Goal: Communication & Community: Answer question/provide support

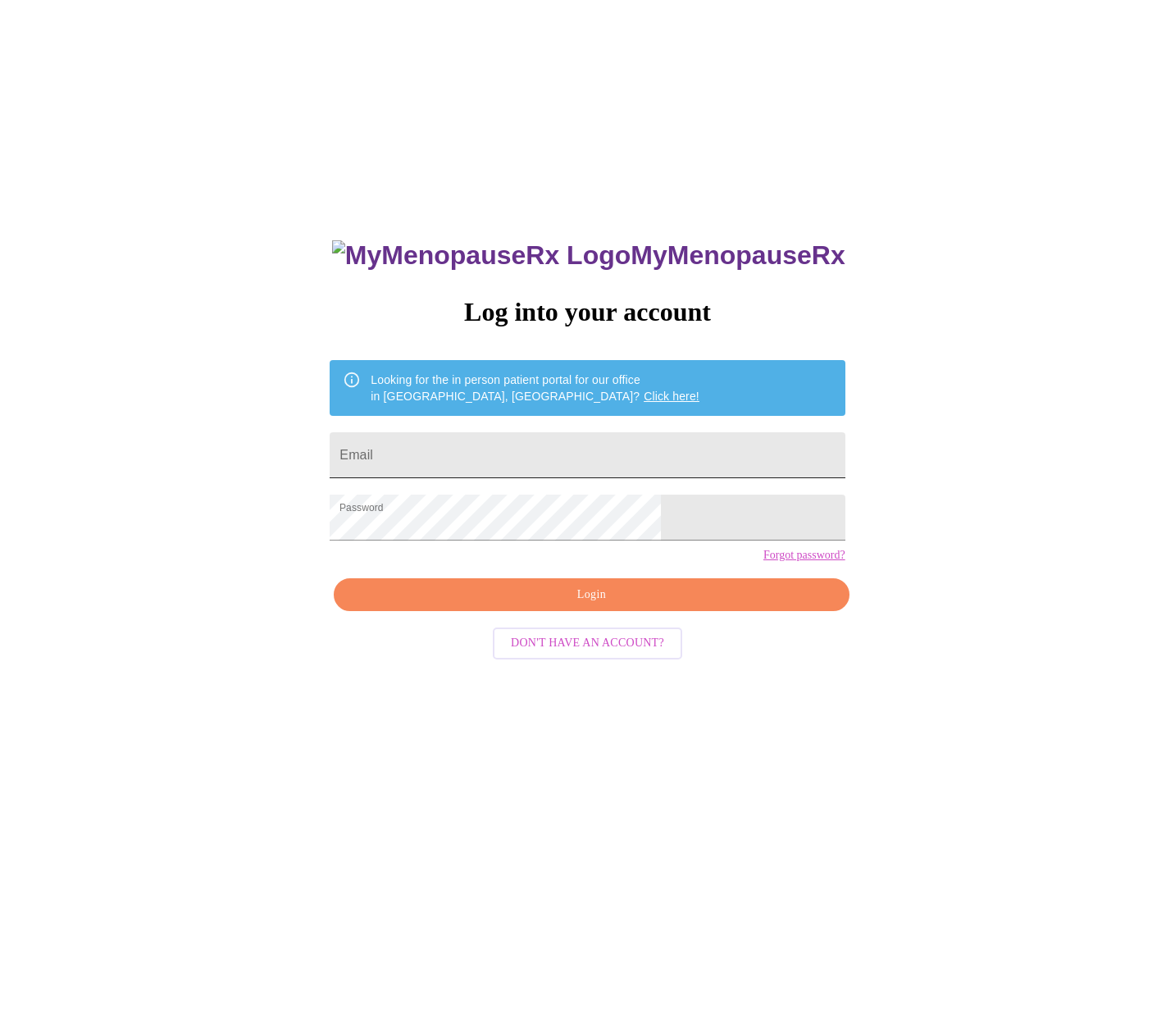
click at [492, 443] on input "Email" at bounding box center [587, 455] width 515 height 46
type input "[EMAIL_ADDRESS][DOMAIN_NAME]"
click at [508, 606] on span "Login" at bounding box center [592, 595] width 478 height 21
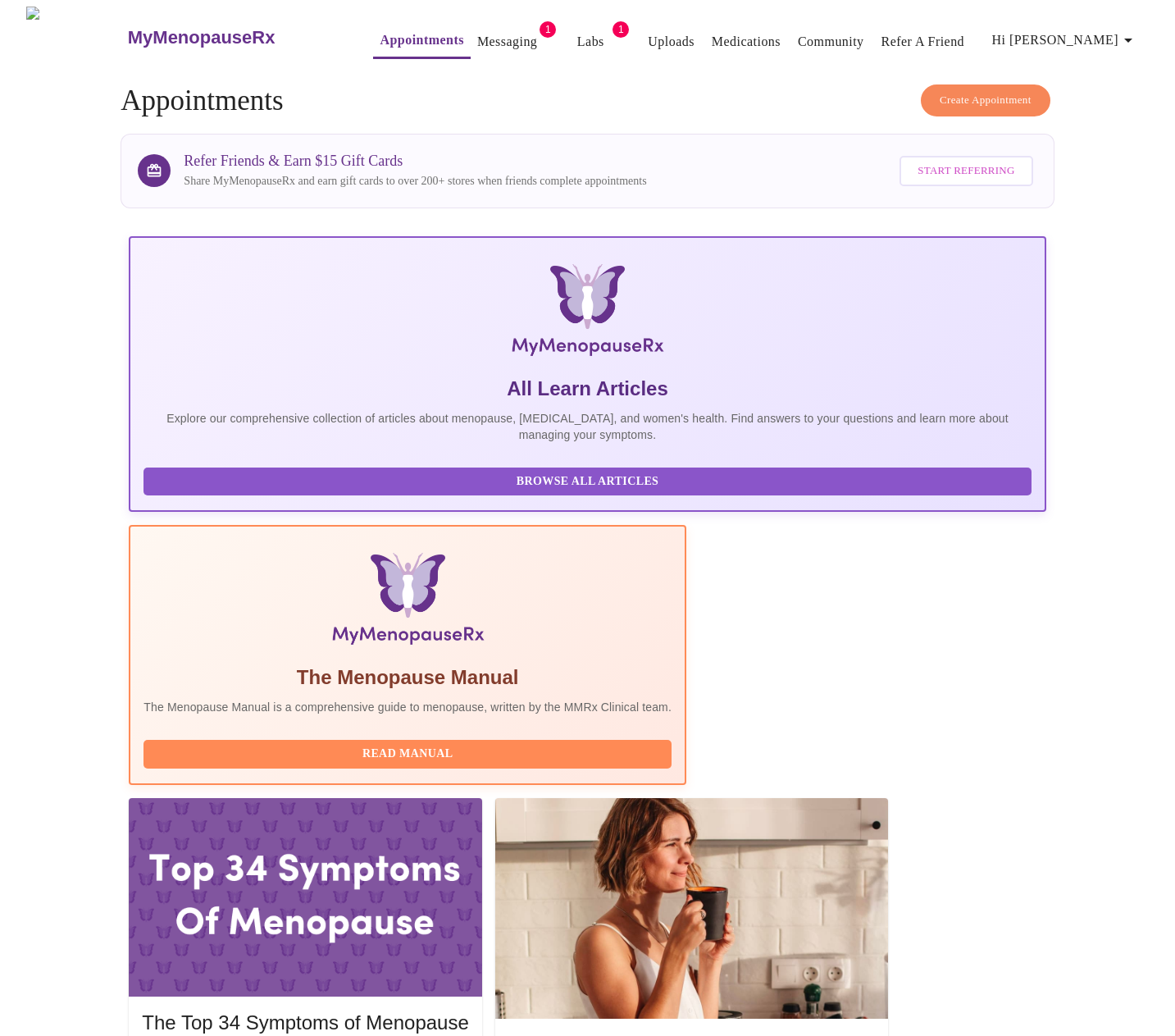
click at [478, 39] on link "Messaging" at bounding box center [507, 42] width 59 height 23
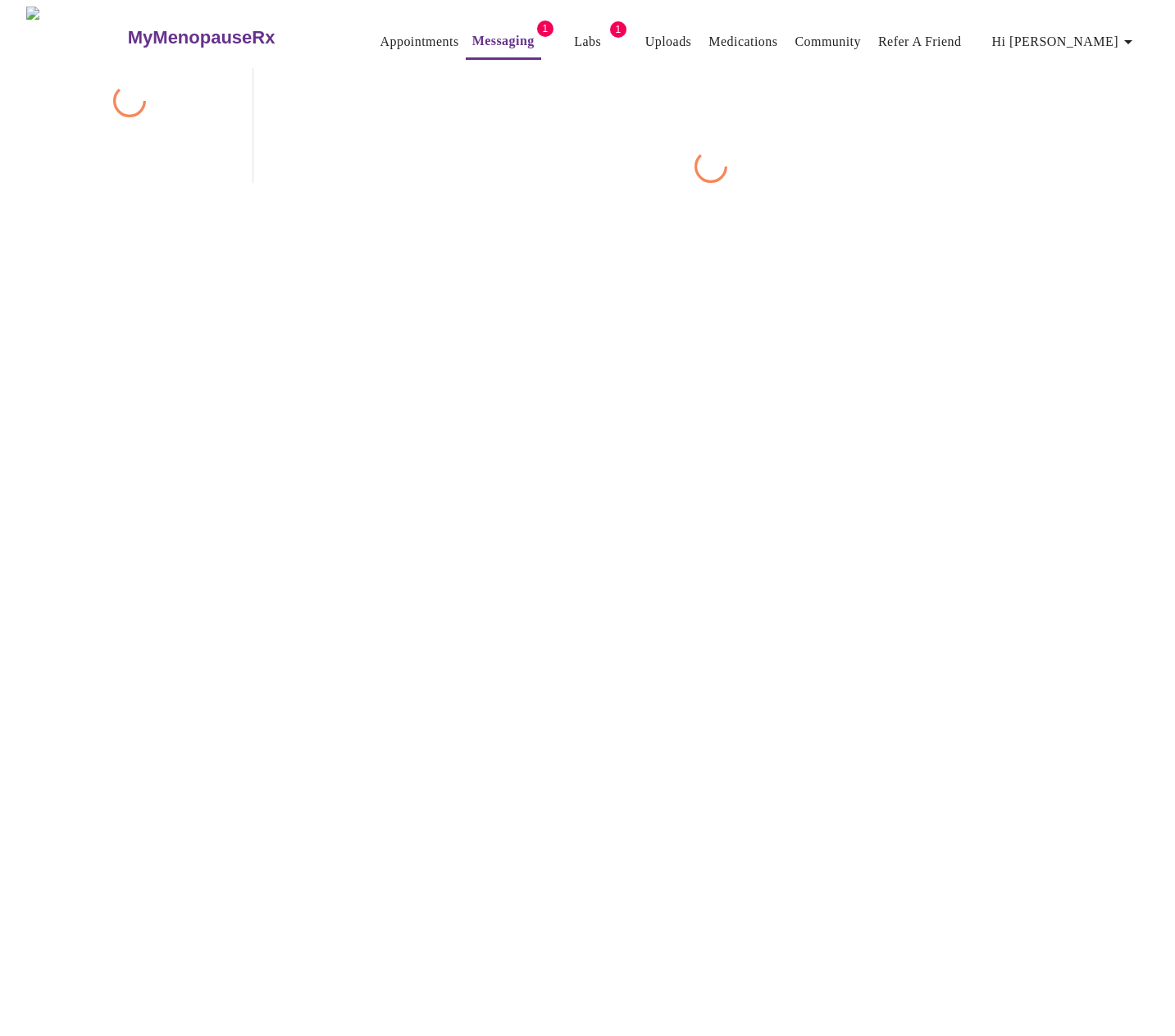
click at [574, 36] on link "Labs" at bounding box center [588, 42] width 27 height 23
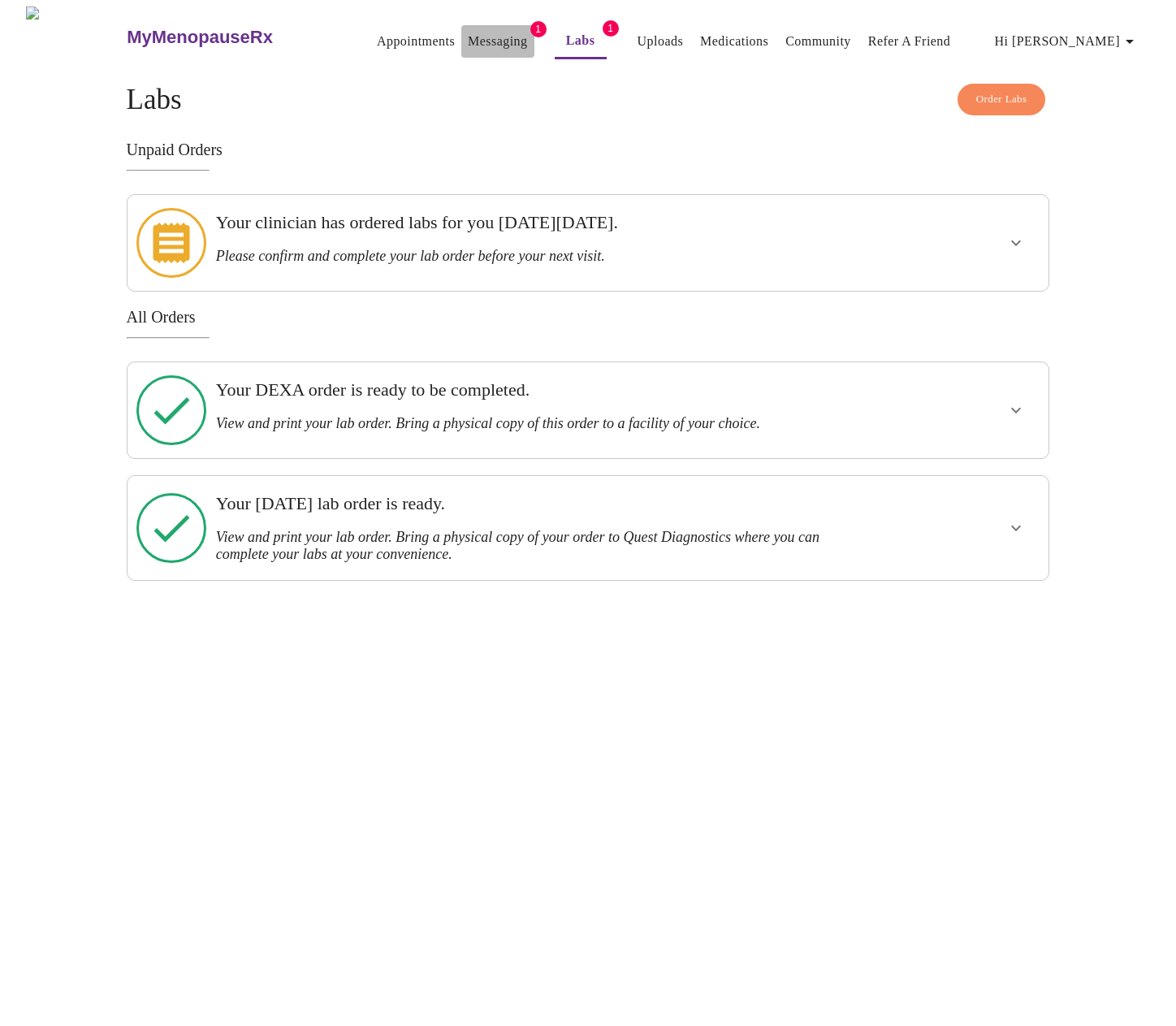
click at [471, 30] on link "Messaging" at bounding box center [498, 42] width 59 height 23
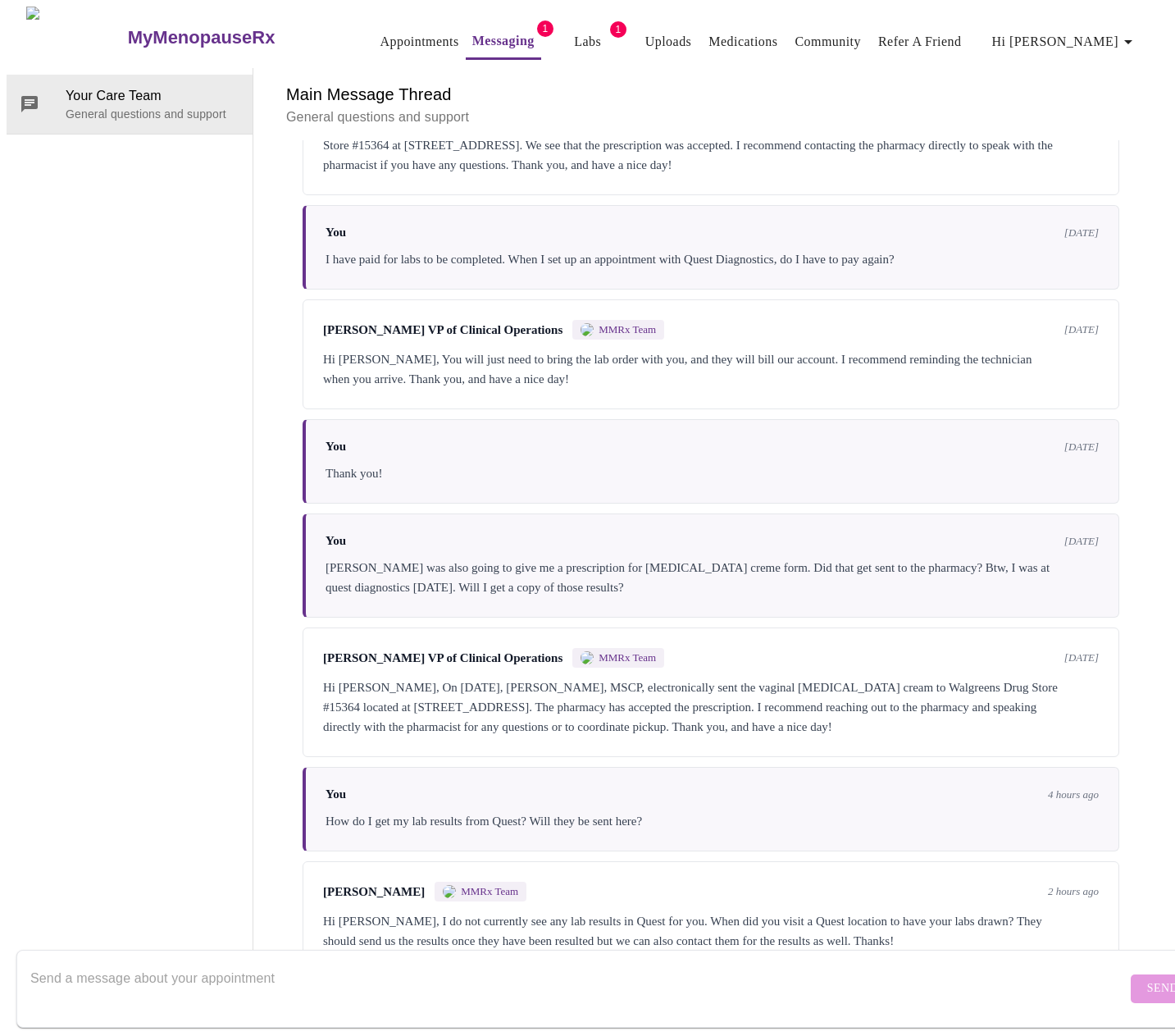
scroll to position [1522, 0]
click at [210, 962] on textarea "Send a message about your appointment" at bounding box center [578, 988] width 1097 height 53
type textarea "I took the order I printed out from you and went to my appointment at Quest [DA…"
click at [1131, 974] on button "Send" at bounding box center [1163, 988] width 64 height 29
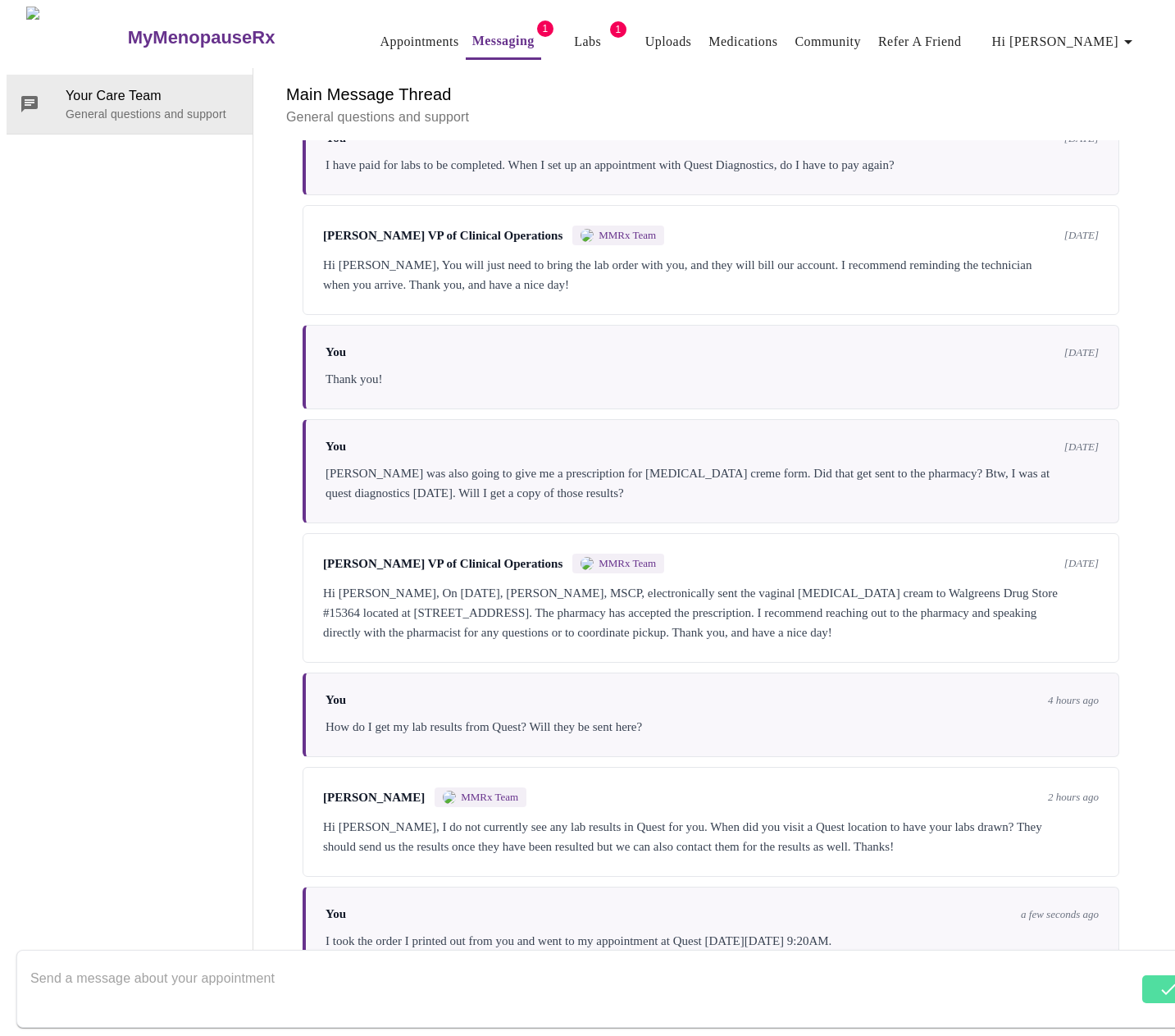
scroll to position [1620, 0]
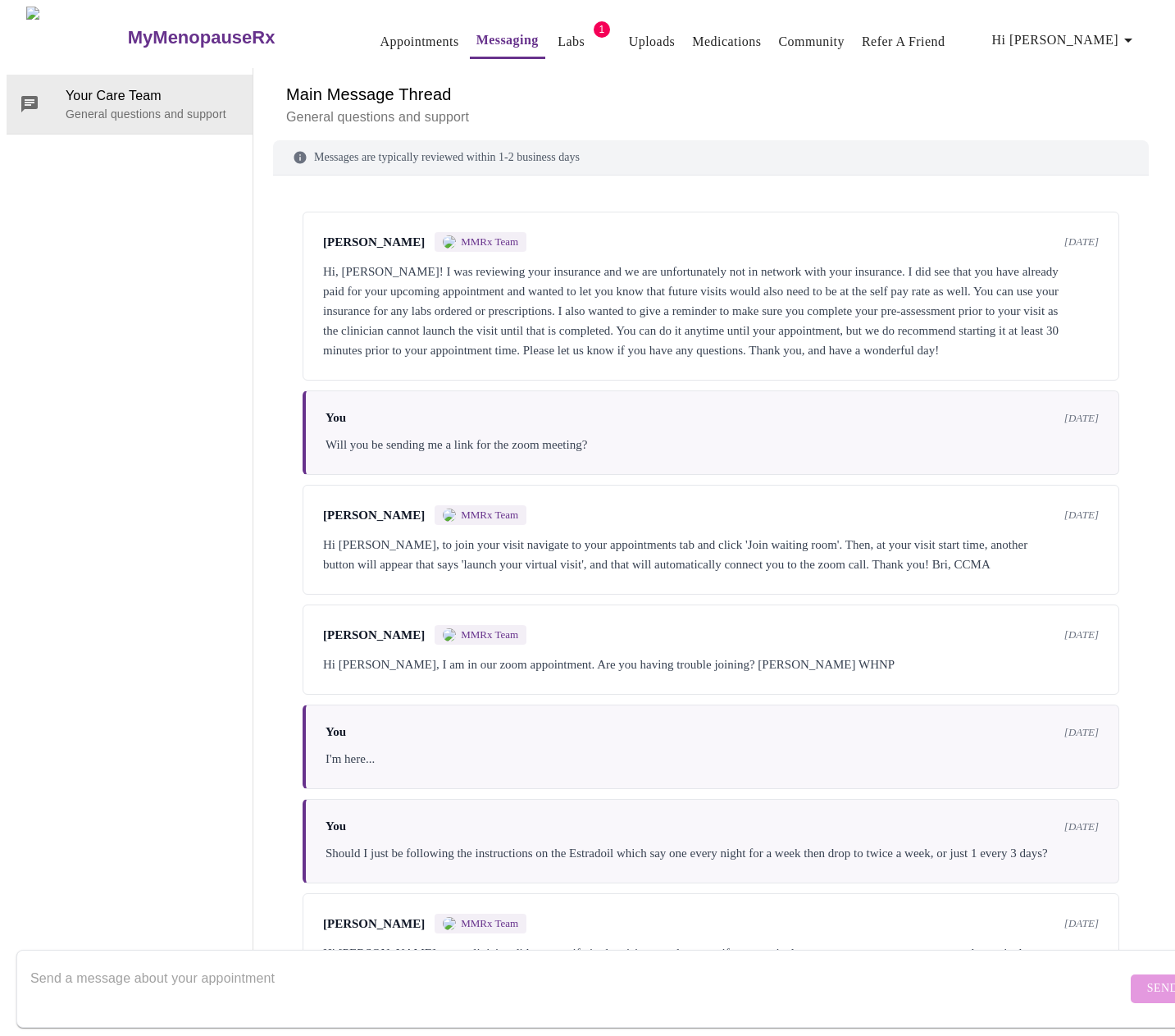
scroll to position [1620, 0]
